Goal: Information Seeking & Learning: Learn about a topic

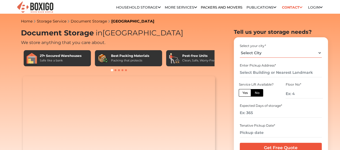
click at [260, 57] on select "Select City Bangalore Bengaluru Bhopal Bhubaneswar Chennai Coimbatore Cuttack D…" at bounding box center [281, 52] width 82 height 9
select select "[GEOGRAPHIC_DATA]"
click at [240, 50] on select "Select City Bangalore Bengaluru Bhopal Bhubaneswar Chennai Coimbatore Cuttack D…" at bounding box center [281, 52] width 82 height 9
click at [261, 75] on input "text" at bounding box center [281, 72] width 82 height 9
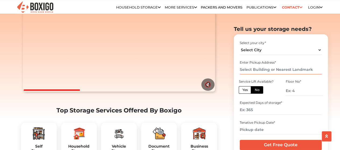
scroll to position [54, 0]
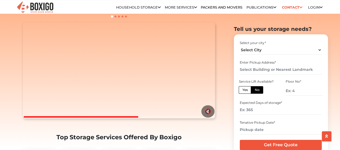
click at [0, 0] on link "Household Storage in [GEOGRAPHIC_DATA]" at bounding box center [0, 0] width 0 height 0
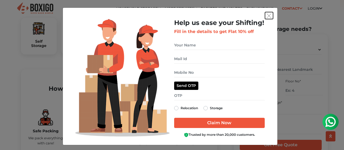
click at [267, 16] on img "get free quote dialog" at bounding box center [269, 15] width 5 height 5
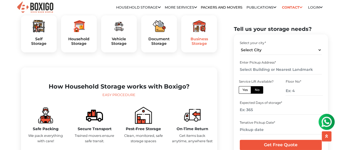
click at [192, 46] on h5 "Business Storage" at bounding box center [199, 41] width 27 height 9
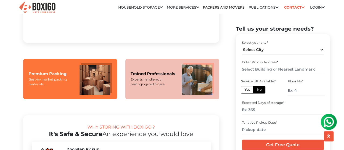
scroll to position [484, 0]
